Goal: Information Seeking & Learning: Learn about a topic

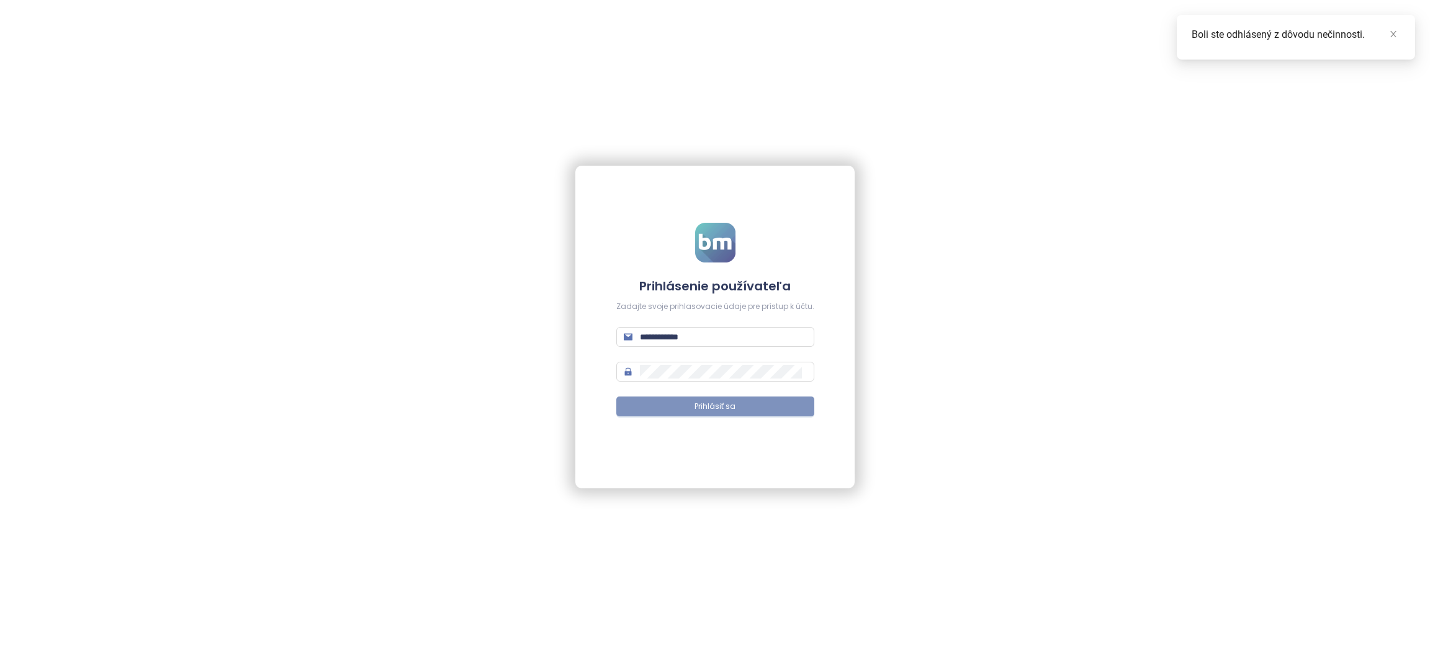
click at [661, 401] on button "Prihlásiť sa" at bounding box center [715, 406] width 198 height 20
click at [1395, 38] on icon "close" at bounding box center [1393, 34] width 9 height 9
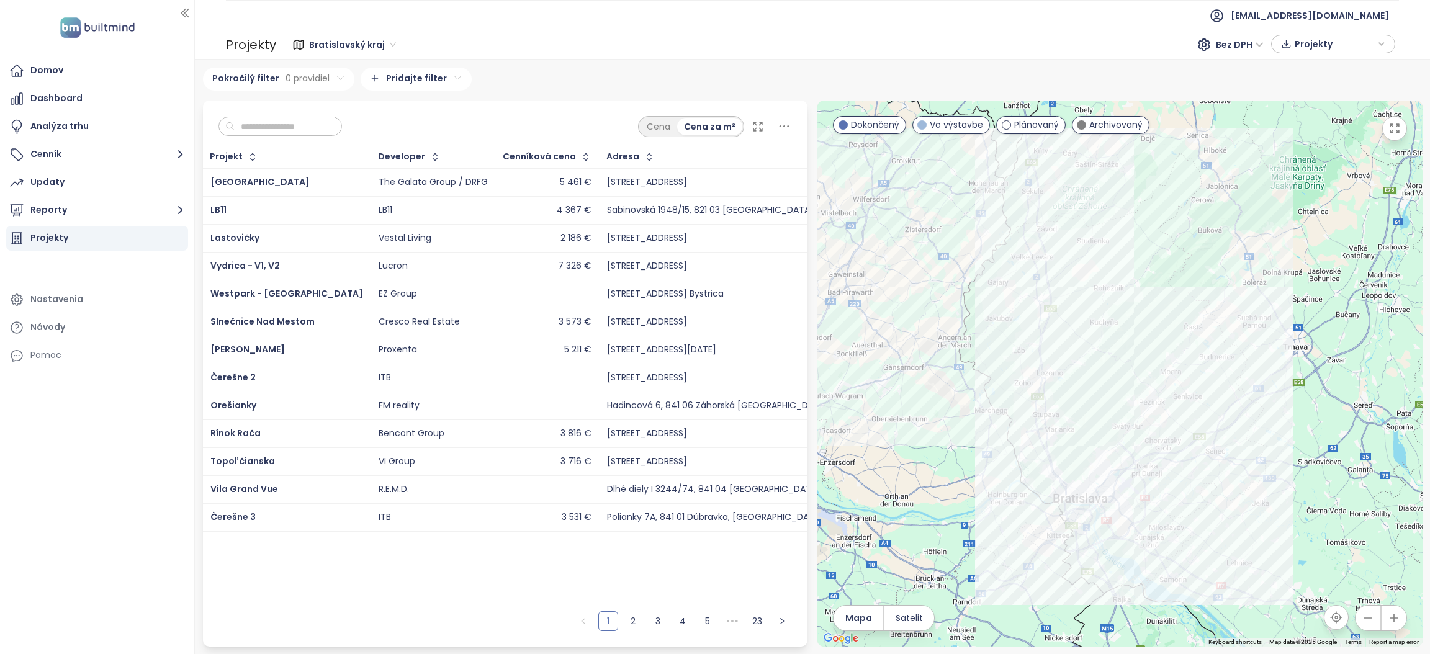
click at [292, 134] on input "text" at bounding box center [285, 126] width 101 height 19
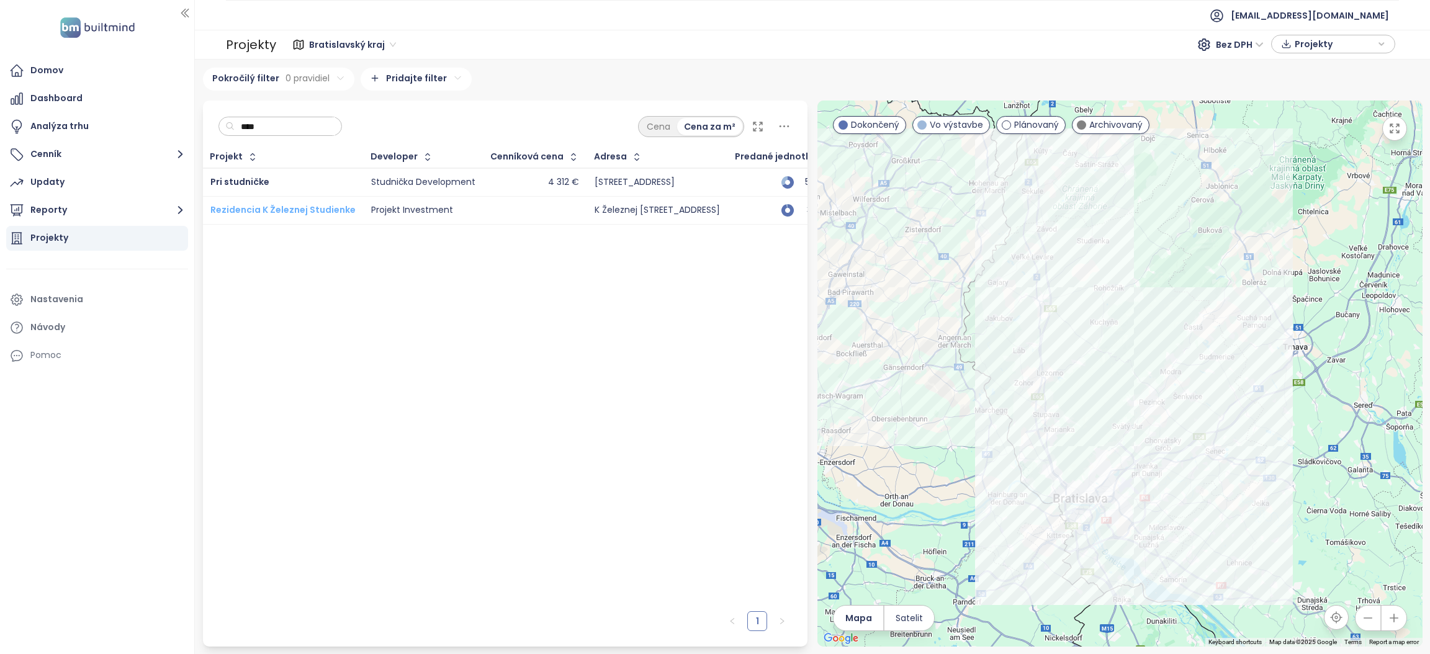
type input "****"
click at [241, 212] on span "Rezidencia K Železnej Studienke" at bounding box center [282, 210] width 145 height 12
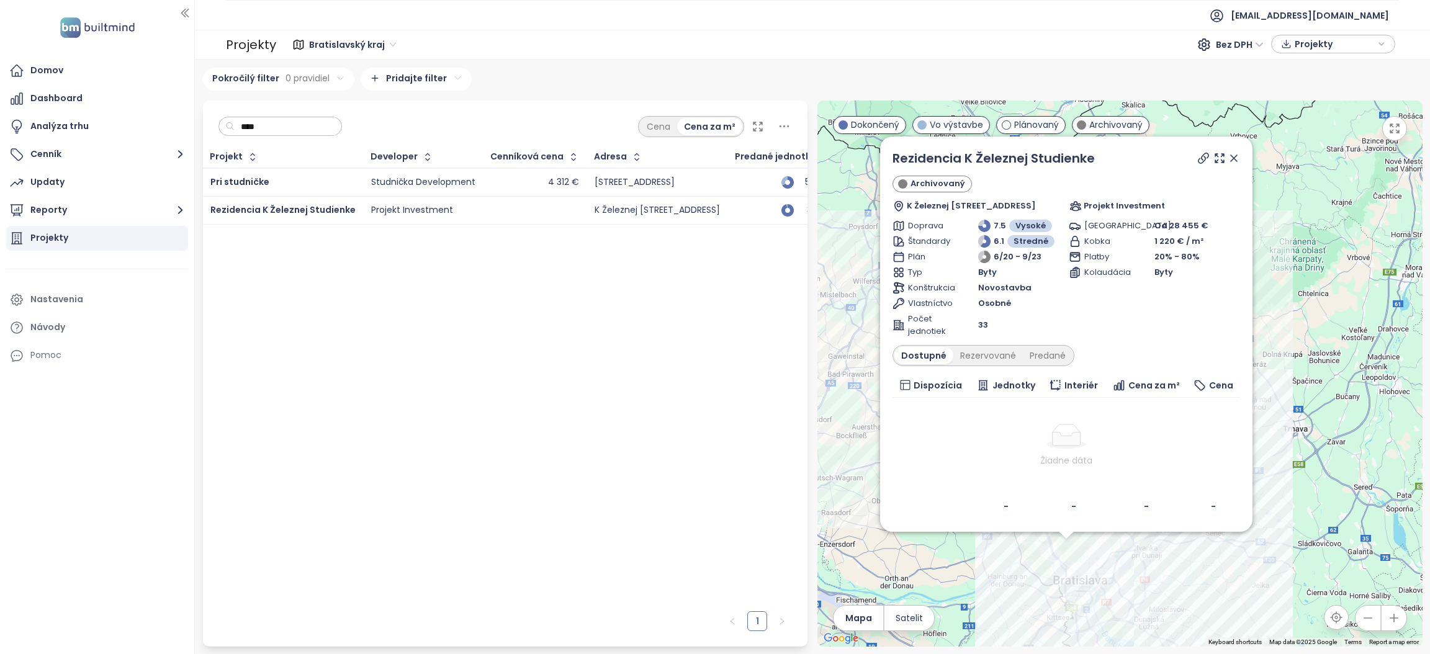
click at [243, 304] on div "Projekt Developer Cenníková cena Adresa Predané jednotky Začiatok výstavby Zači…" at bounding box center [505, 375] width 605 height 459
click at [256, 181] on span "Pri studničke" at bounding box center [239, 182] width 59 height 12
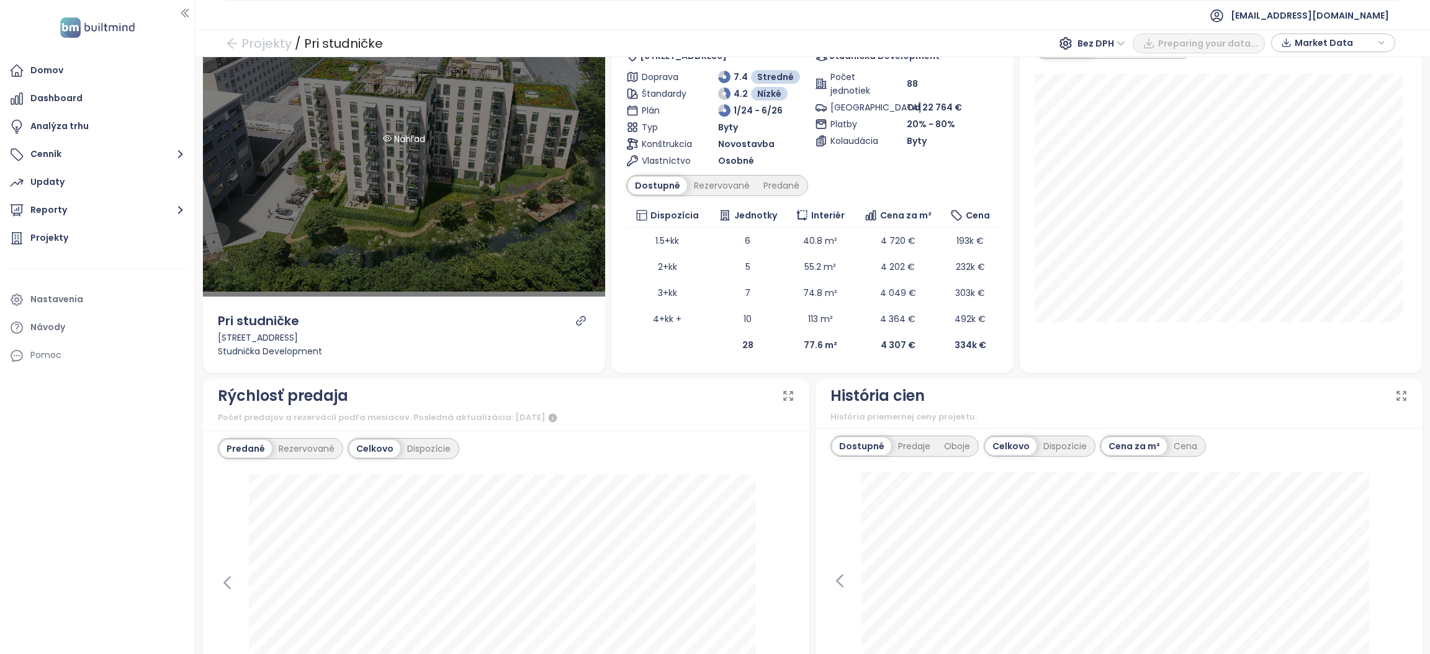
scroll to position [83, 0]
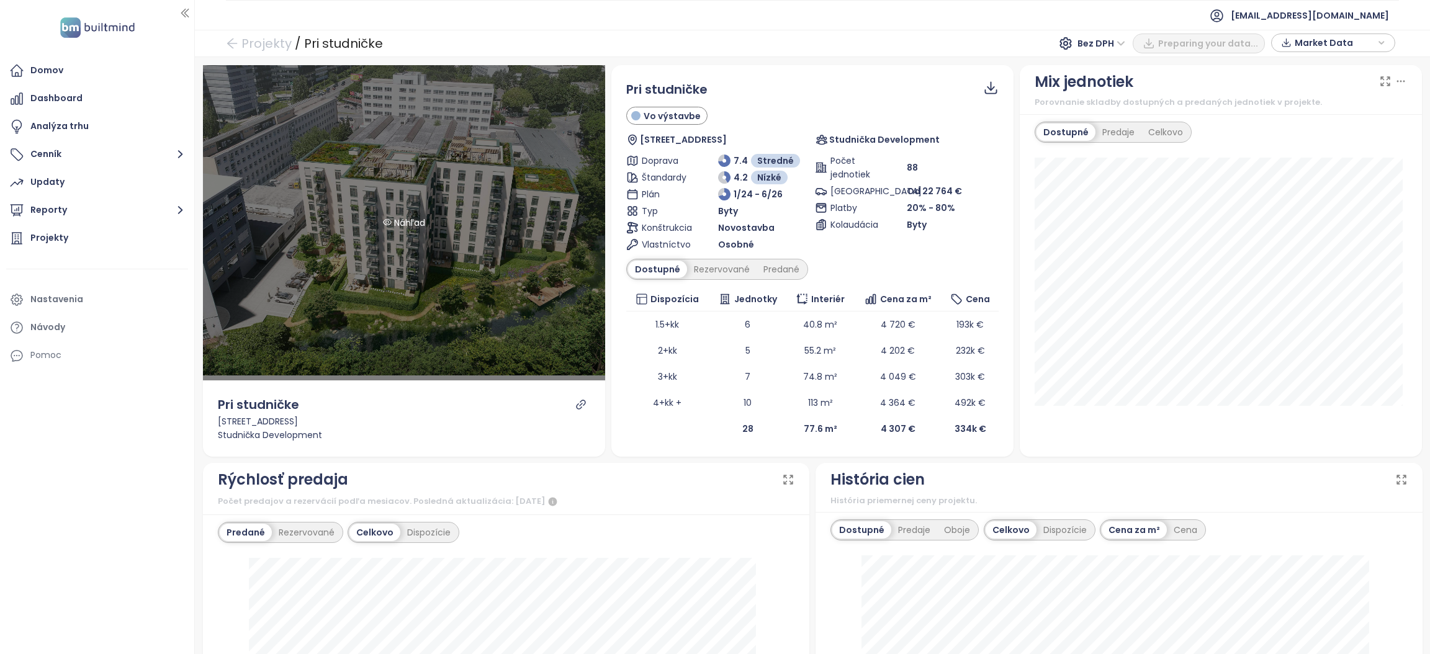
click at [416, 199] on div "Náhľad" at bounding box center [404, 222] width 402 height 315
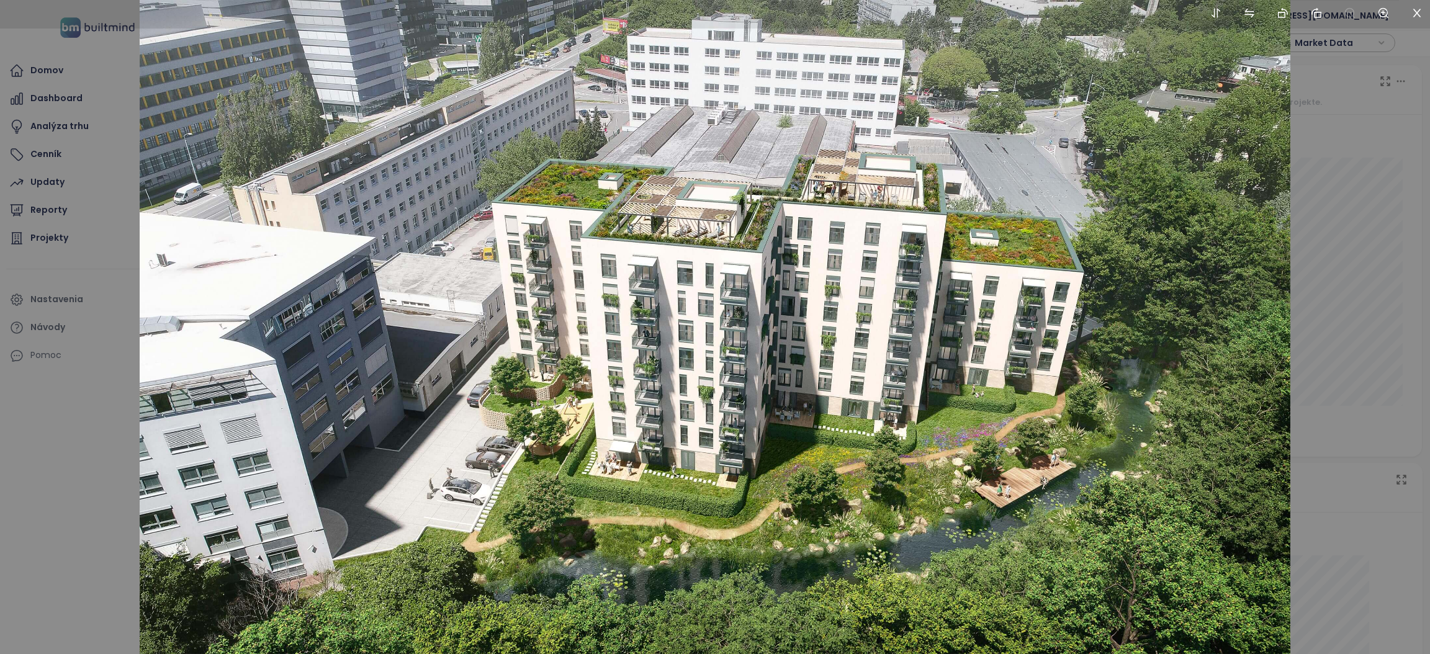
click at [1327, 215] on div at bounding box center [715, 327] width 1430 height 654
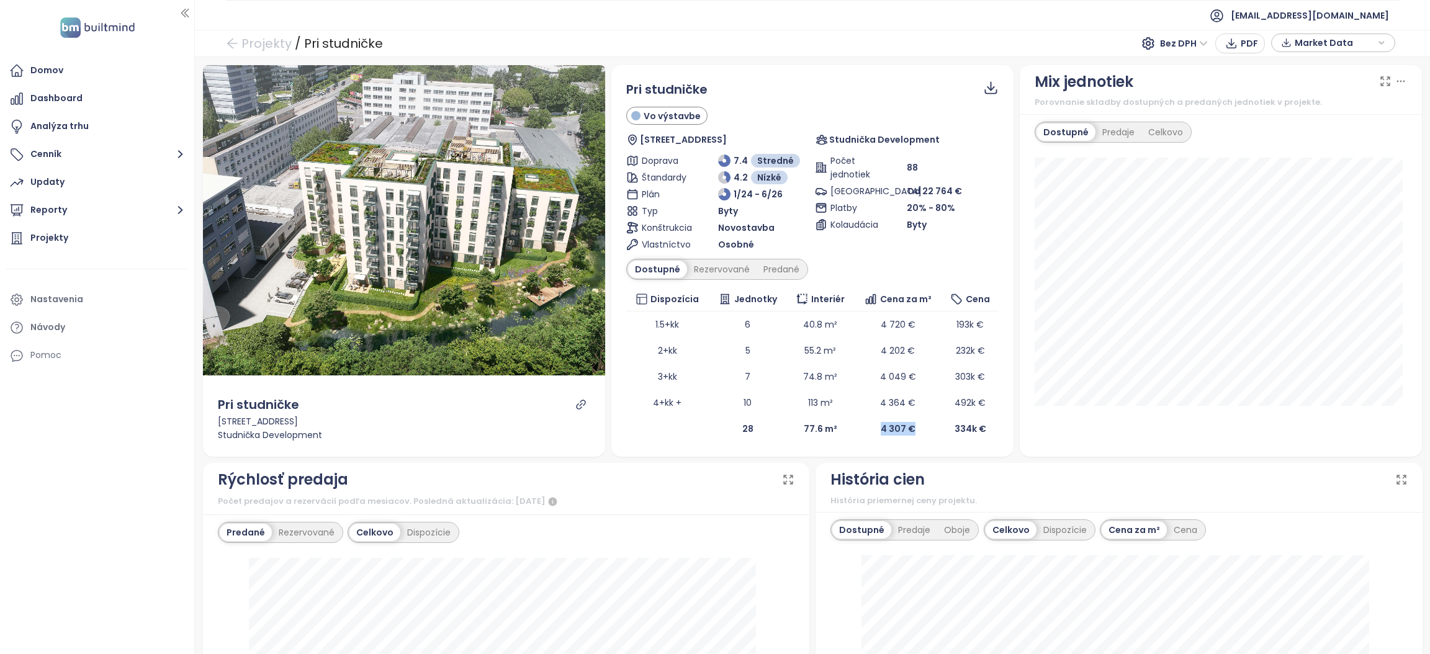
drag, startPoint x: 863, startPoint y: 427, endPoint x: 907, endPoint y: 424, distance: 44.2
click at [907, 424] on td "4 307 €" at bounding box center [898, 429] width 88 height 26
drag, startPoint x: 733, startPoint y: 428, endPoint x: 749, endPoint y: 426, distance: 16.2
click at [749, 426] on td "28" at bounding box center [748, 429] width 78 height 26
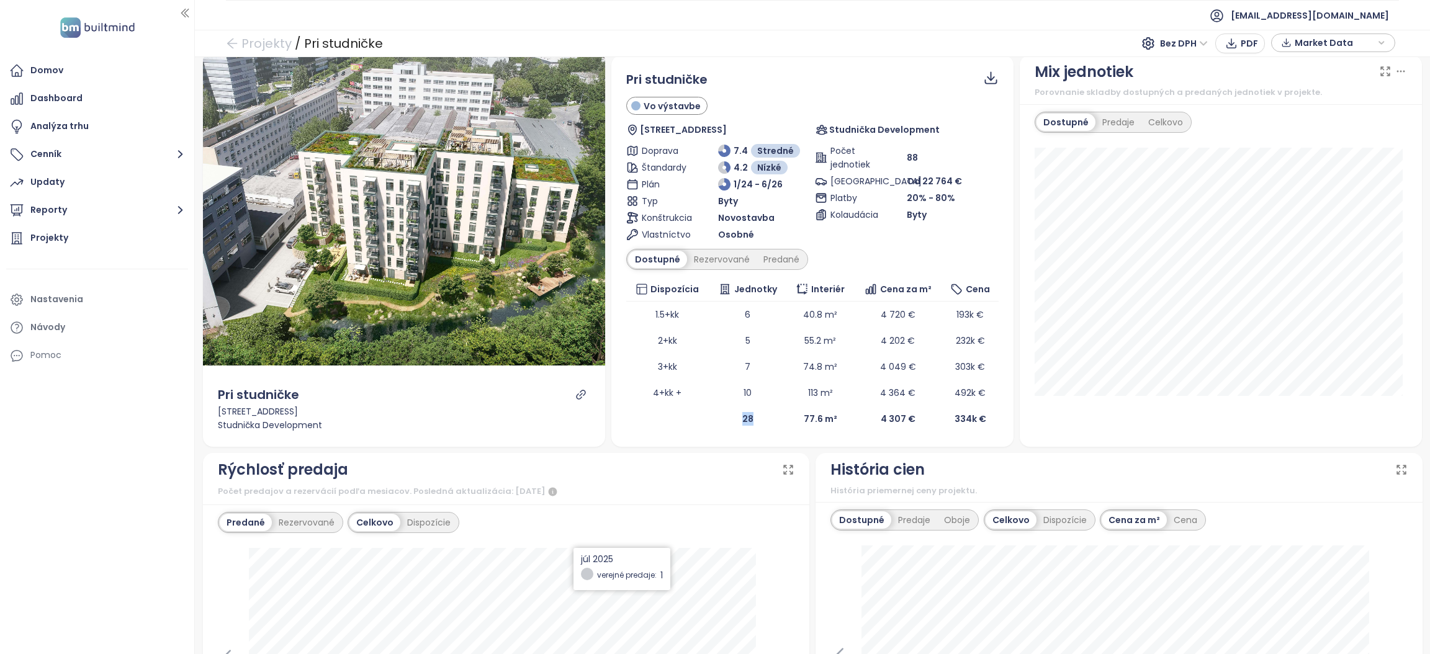
scroll to position [141, 0]
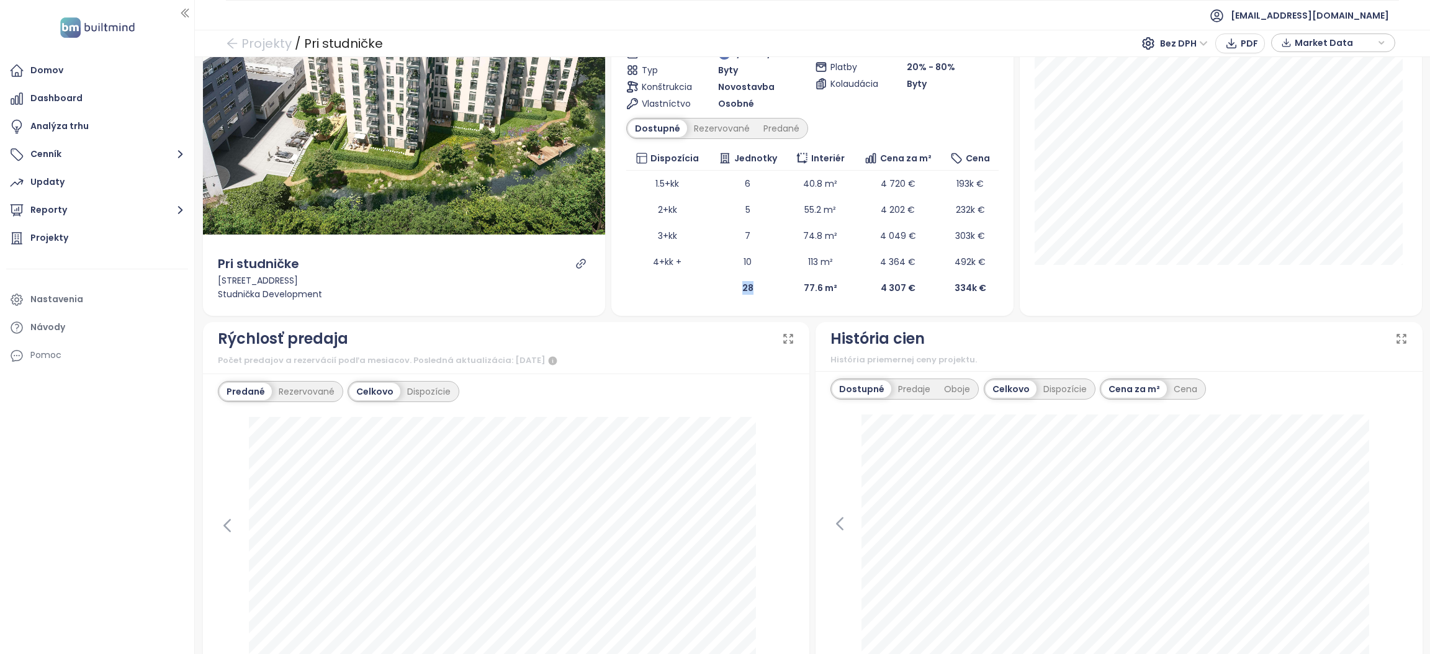
click at [1395, 337] on icon at bounding box center [1401, 339] width 12 height 12
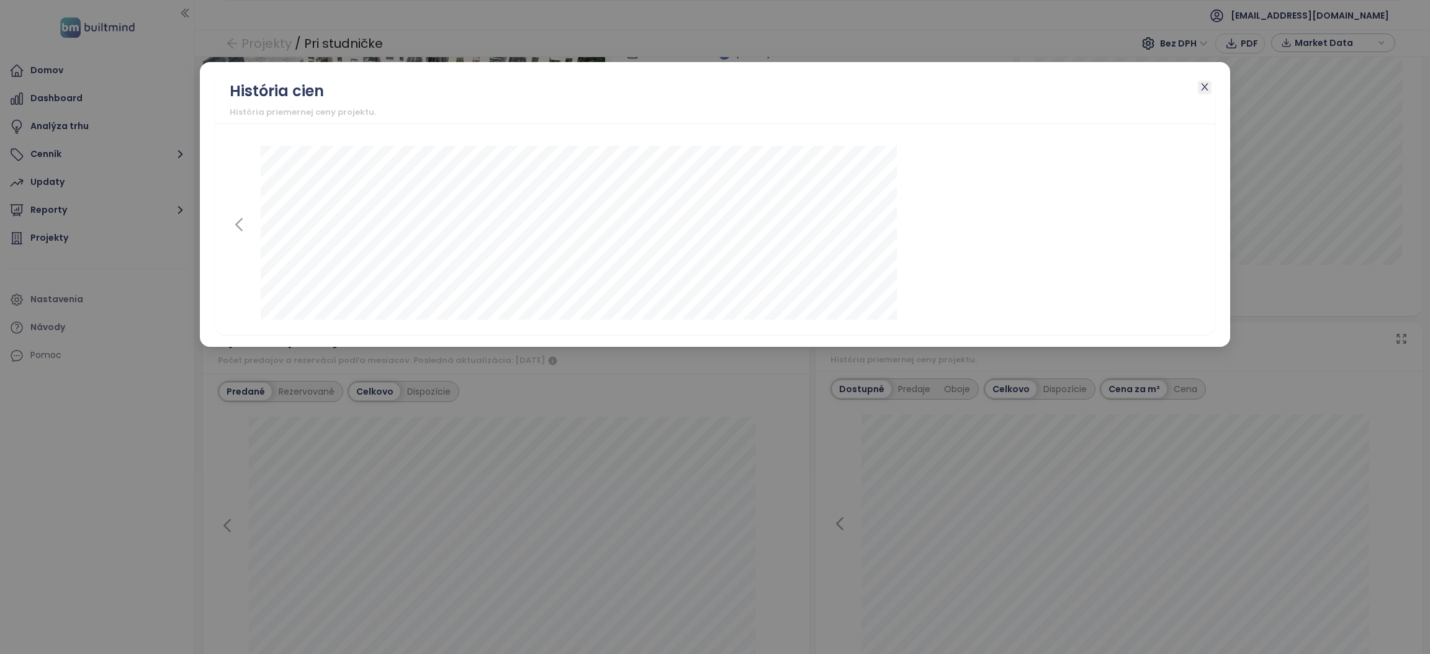
click at [1199, 84] on icon "close" at bounding box center [1204, 87] width 10 height 10
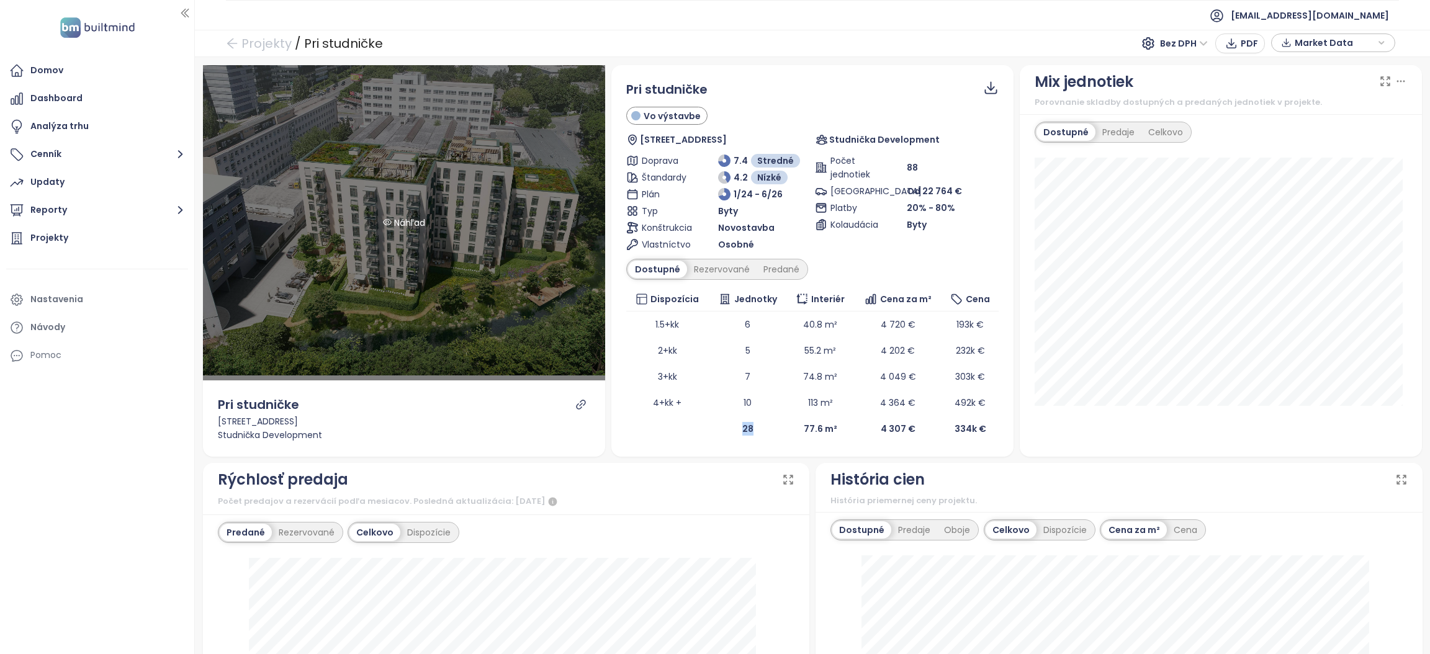
scroll to position [1, 0]
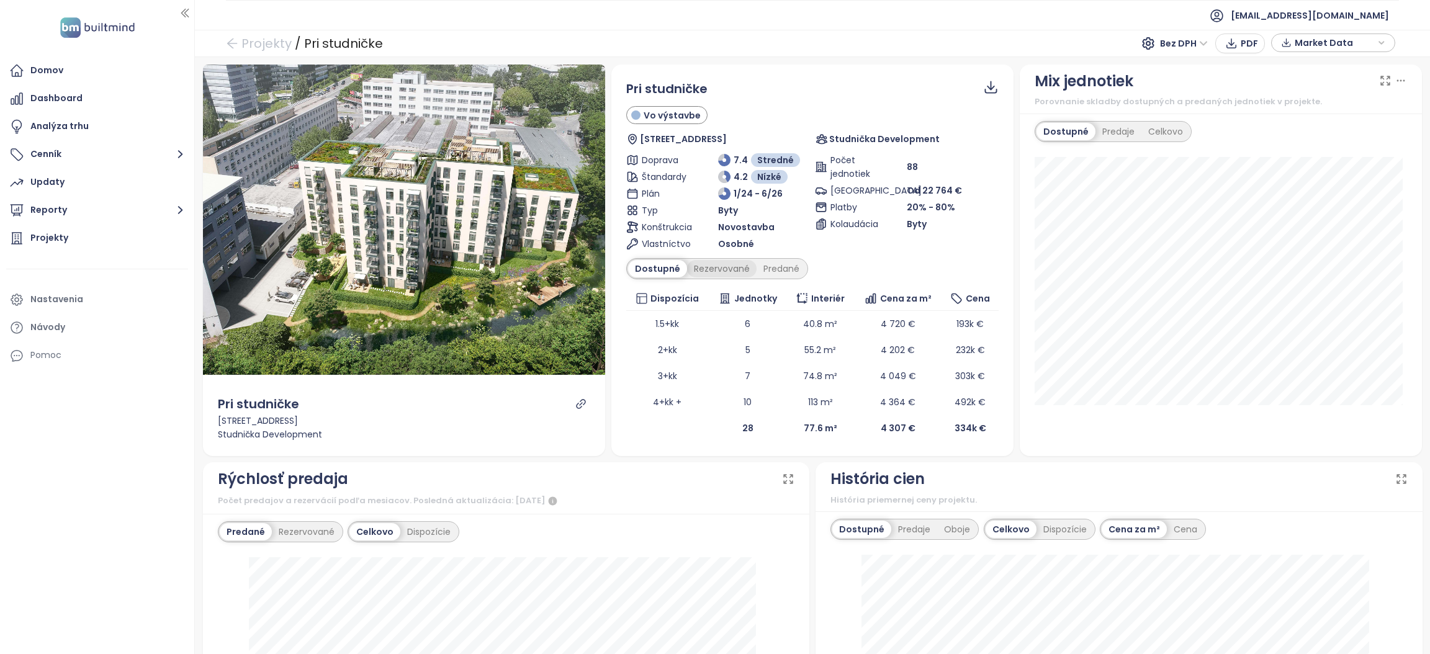
click at [692, 264] on div "Rezervované" at bounding box center [721, 268] width 69 height 17
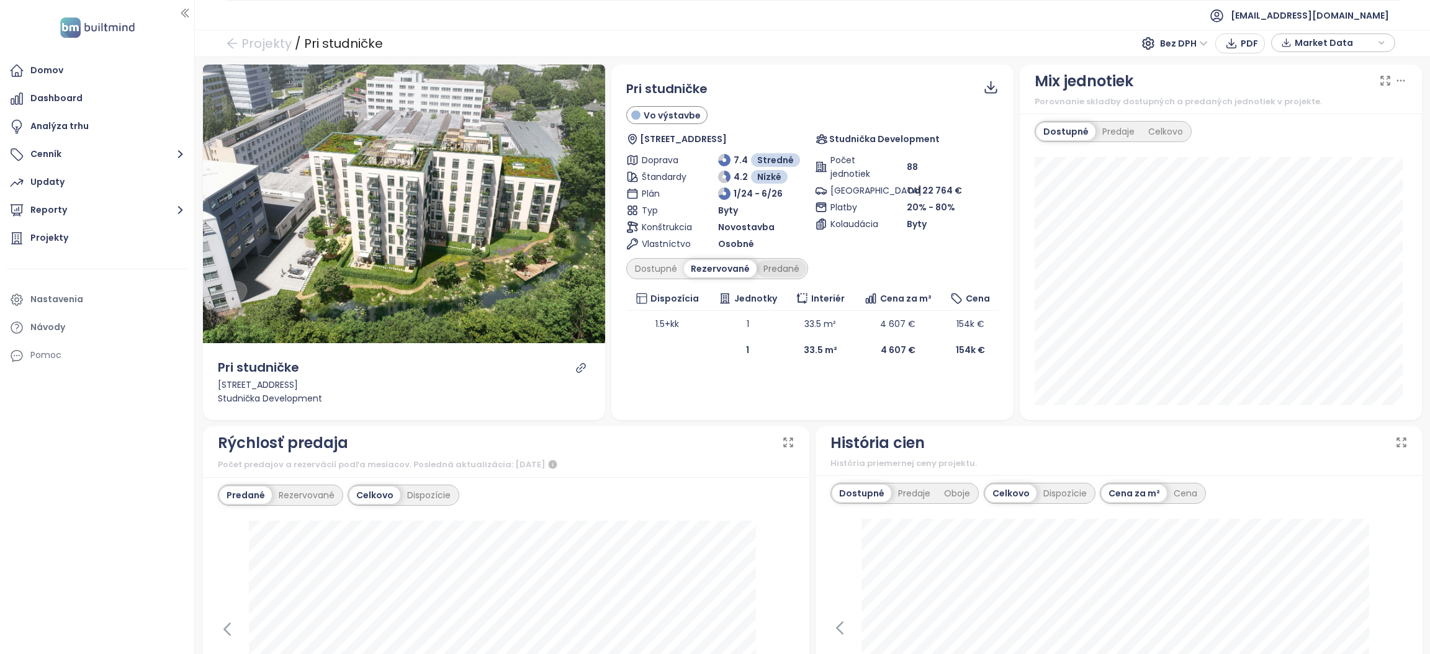
click at [765, 272] on div "Predané" at bounding box center [781, 268] width 50 height 17
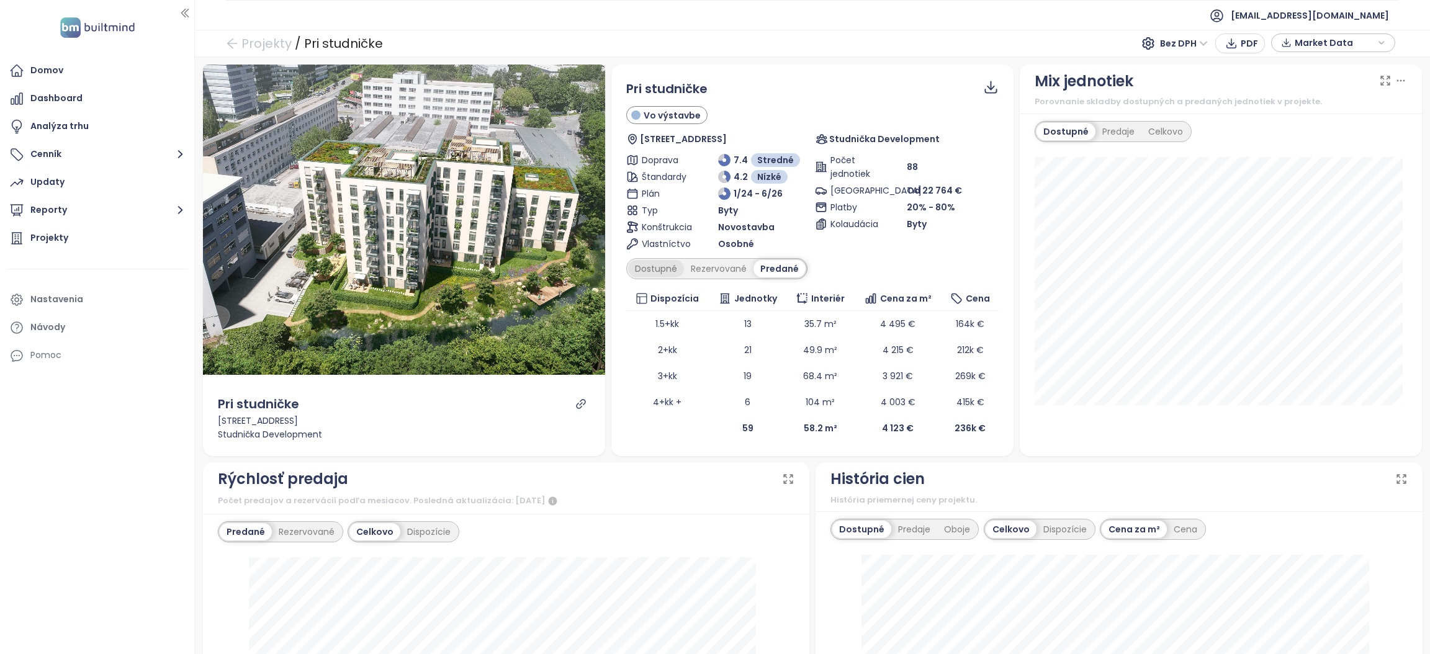
click at [652, 266] on div "Dostupné" at bounding box center [656, 268] width 56 height 17
click at [789, 270] on div "Predané" at bounding box center [781, 268] width 50 height 17
drag, startPoint x: 872, startPoint y: 429, endPoint x: 905, endPoint y: 428, distance: 32.9
click at [905, 428] on td "4 123 €" at bounding box center [898, 428] width 88 height 26
click at [667, 268] on div "Dostupné" at bounding box center [656, 268] width 56 height 17
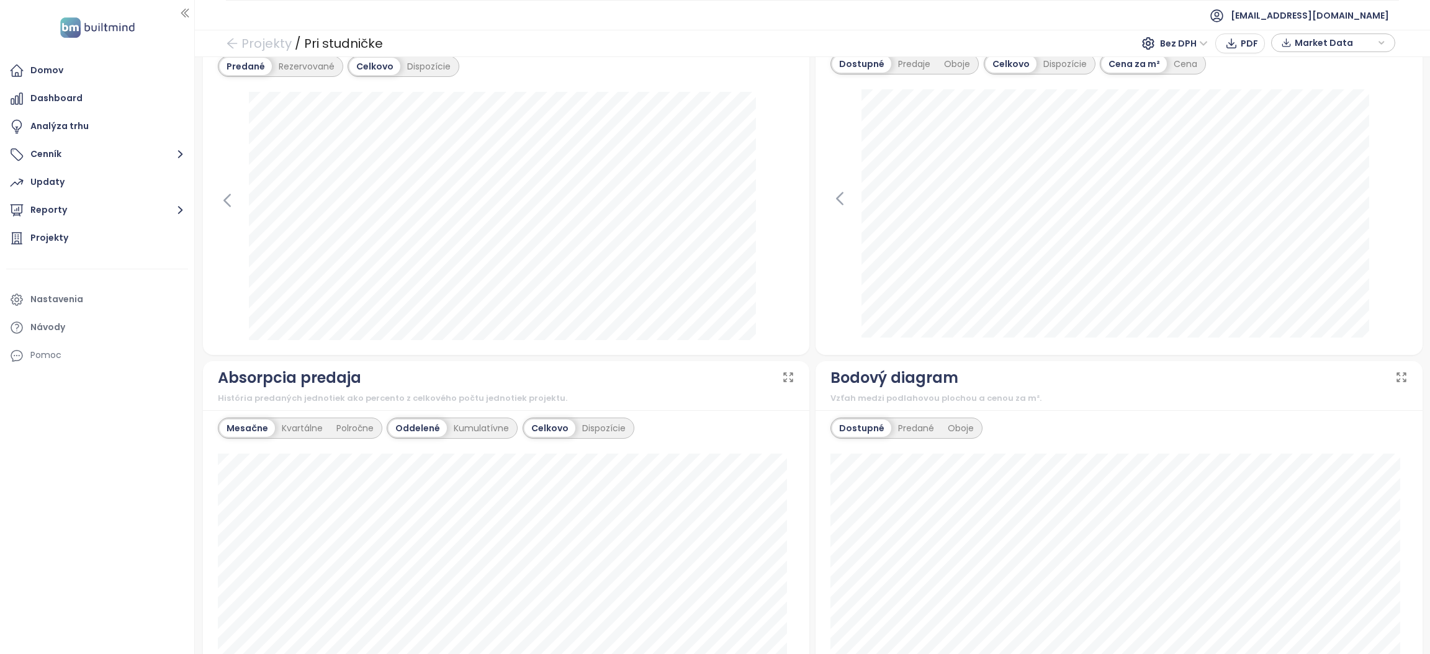
scroll to position [226, 0]
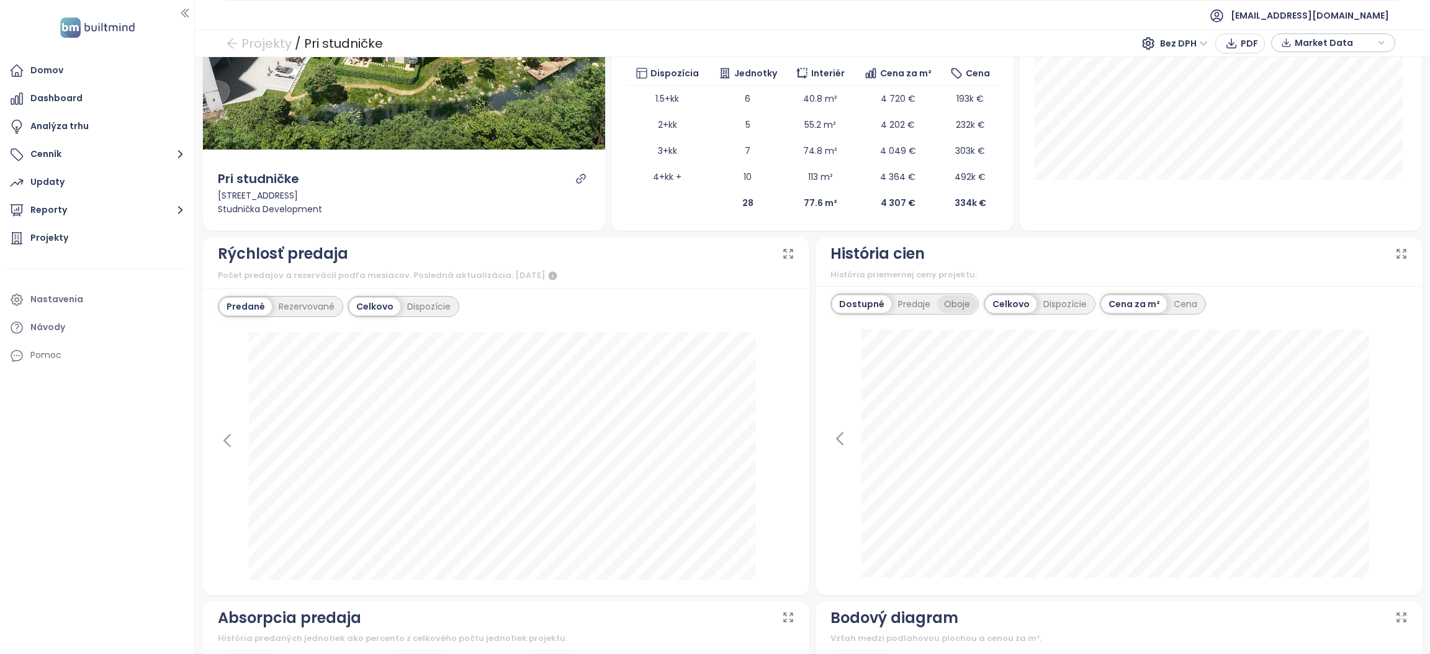
click at [939, 302] on div "Oboje" at bounding box center [957, 303] width 40 height 17
click at [1395, 253] on icon at bounding box center [1401, 254] width 12 height 12
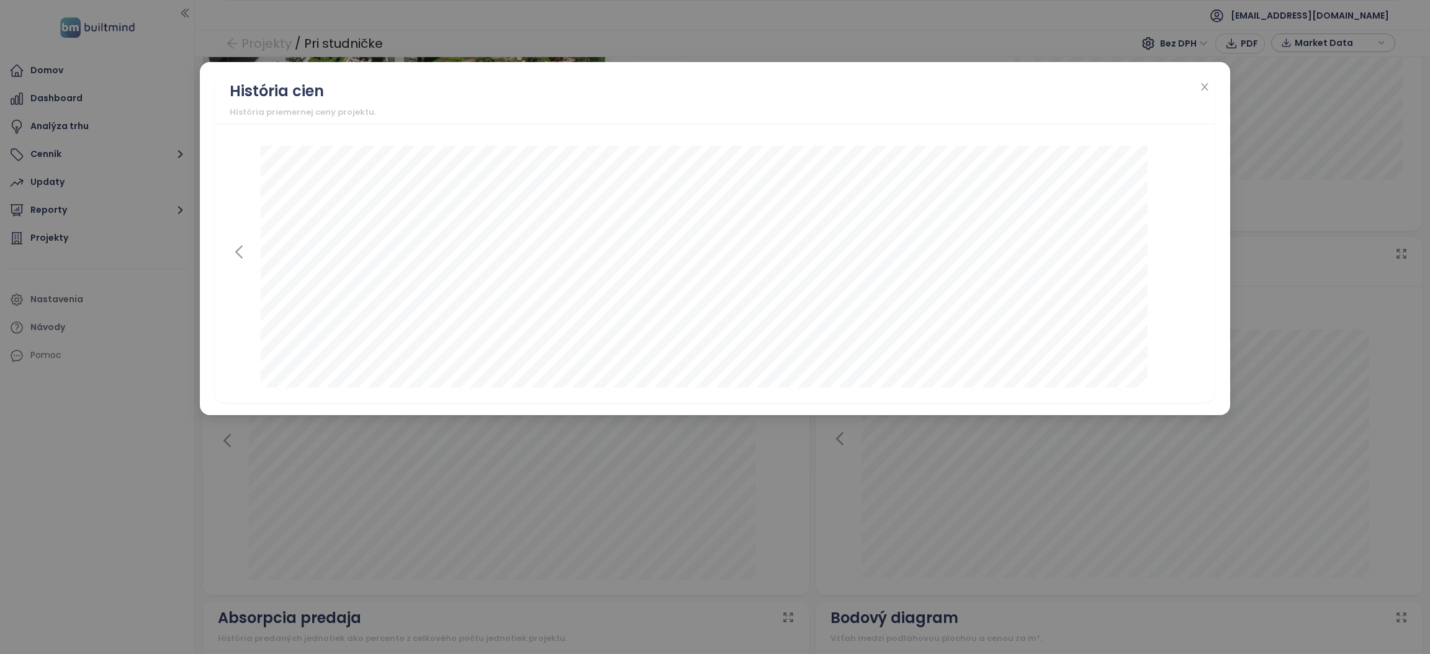
click at [1268, 148] on div "História cien História priemernej ceny projektu." at bounding box center [715, 327] width 1430 height 654
